Goal: Transaction & Acquisition: Purchase product/service

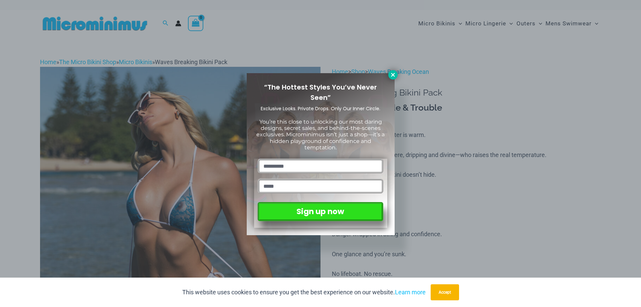
type input "**********"
click at [393, 71] on button at bounding box center [392, 74] width 9 height 9
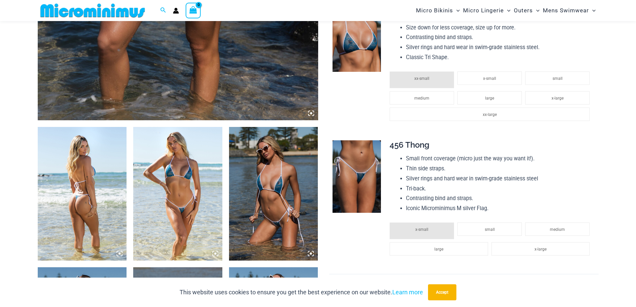
scroll to position [372, 0]
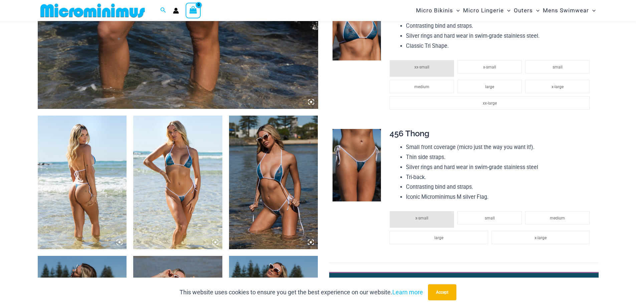
click at [106, 161] on img at bounding box center [82, 181] width 89 height 133
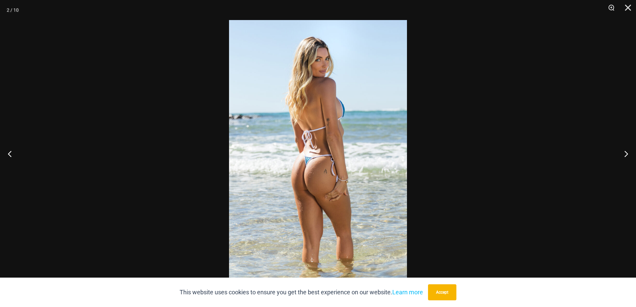
click at [346, 146] on img at bounding box center [318, 153] width 178 height 267
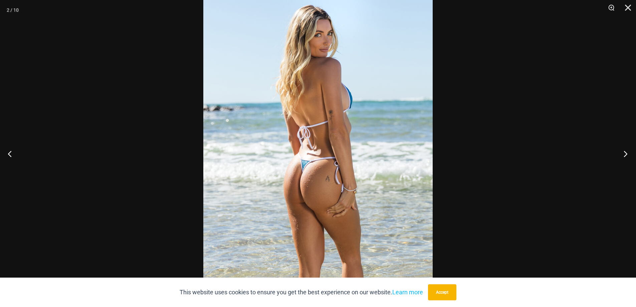
click at [628, 152] on button "Next" at bounding box center [623, 153] width 25 height 33
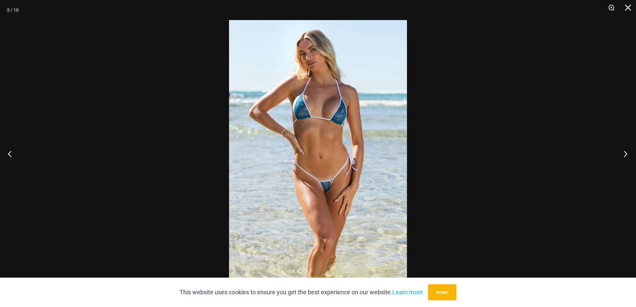
click at [628, 152] on button "Next" at bounding box center [623, 153] width 25 height 33
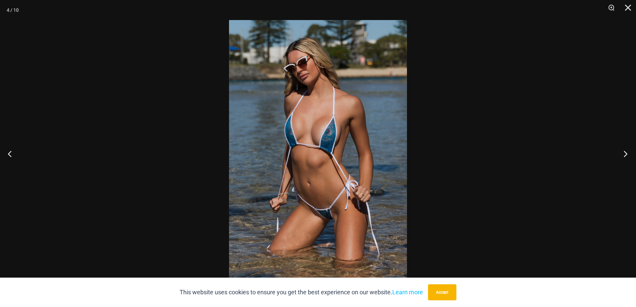
click at [628, 152] on button "Next" at bounding box center [623, 153] width 25 height 33
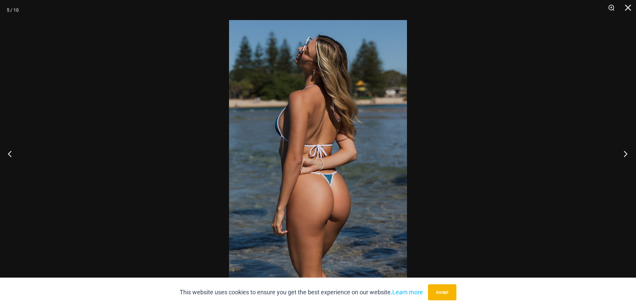
click at [628, 152] on button "Next" at bounding box center [623, 153] width 25 height 33
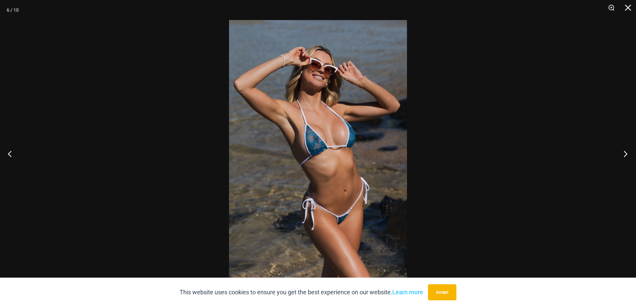
click at [628, 152] on button "Next" at bounding box center [623, 153] width 25 height 33
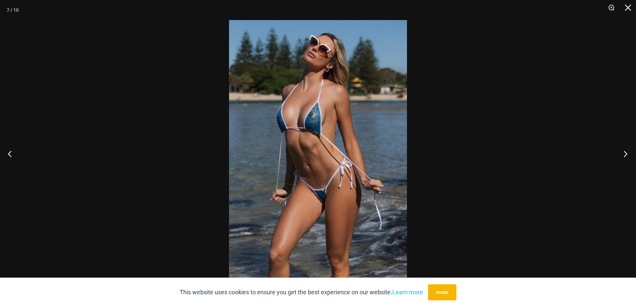
click at [628, 152] on button "Next" at bounding box center [623, 153] width 25 height 33
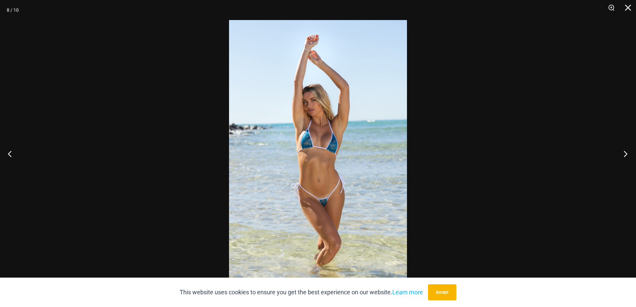
click at [628, 152] on button "Next" at bounding box center [623, 153] width 25 height 33
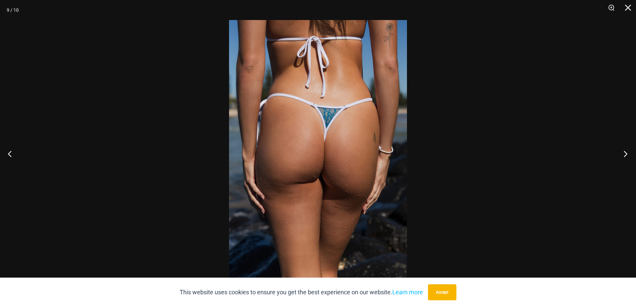
click at [628, 152] on button "Next" at bounding box center [623, 153] width 25 height 33
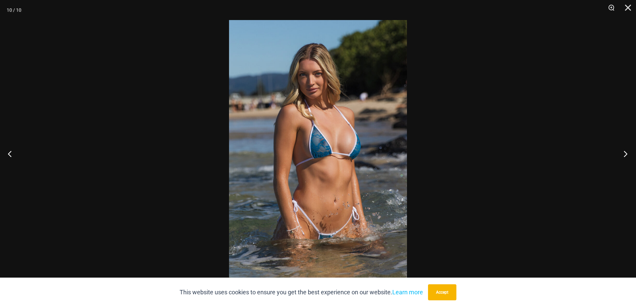
click at [628, 152] on button "Next" at bounding box center [623, 153] width 25 height 33
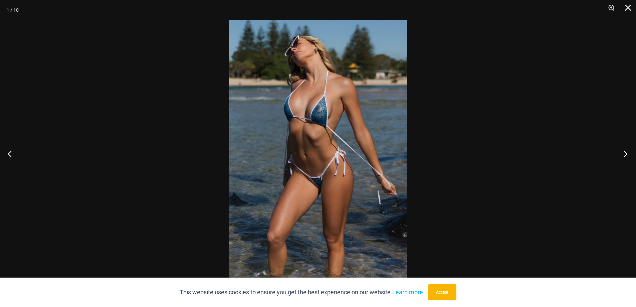
click at [628, 152] on button "Next" at bounding box center [623, 153] width 25 height 33
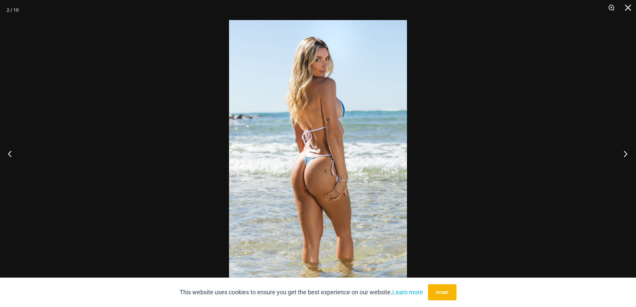
click at [628, 152] on button "Next" at bounding box center [623, 153] width 25 height 33
